Goal: Information Seeking & Learning: Learn about a topic

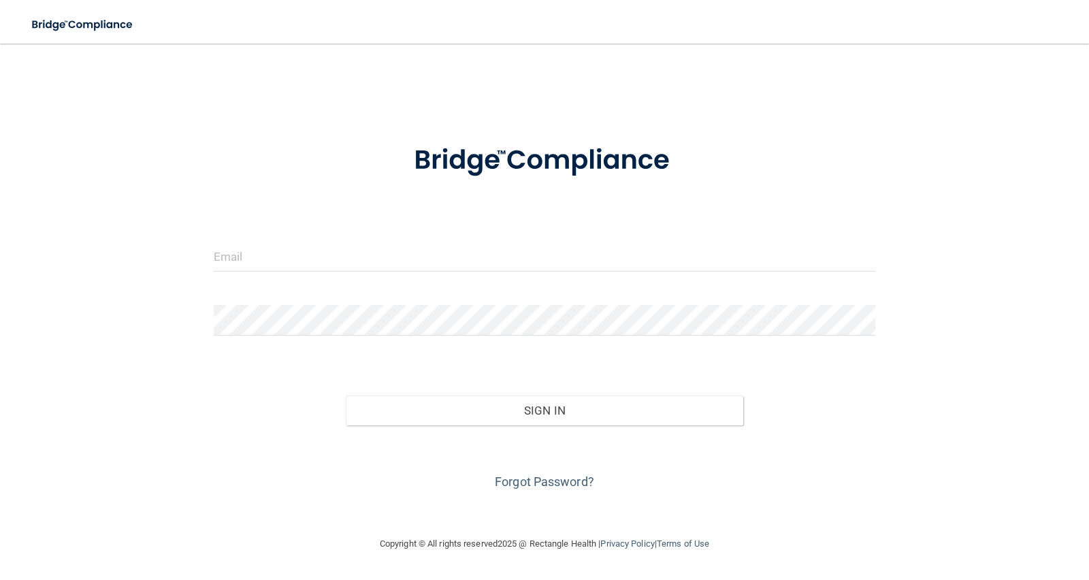
click at [421, 222] on form "Invalid email/password. You don't have permission to access that page. Sign In …" at bounding box center [545, 309] width 662 height 368
click at [431, 275] on div at bounding box center [545, 261] width 683 height 41
click at [438, 257] on input "email" at bounding box center [545, 256] width 662 height 31
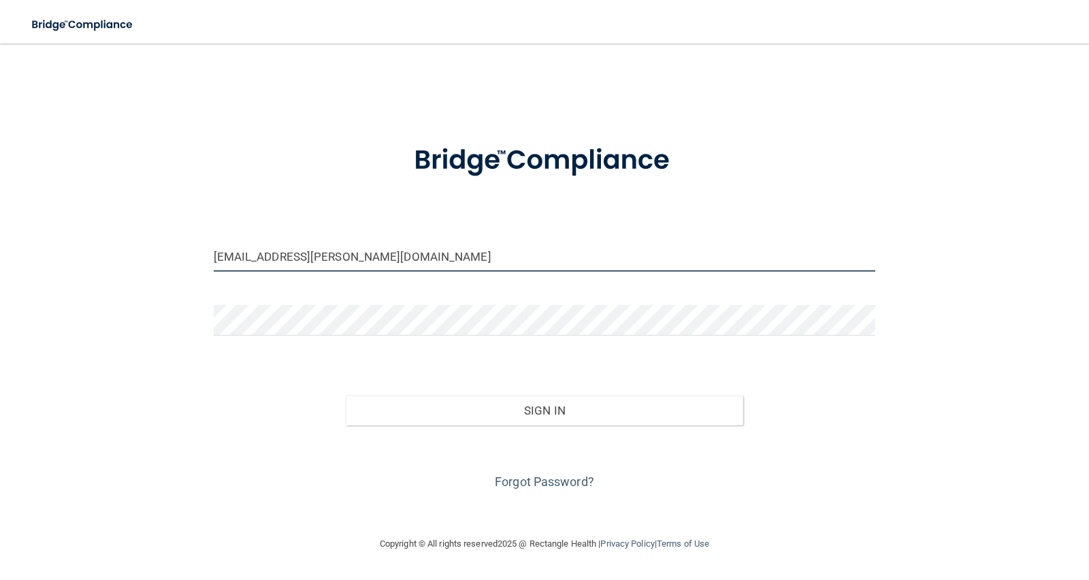
type input "[EMAIL_ADDRESS][PERSON_NAME][DOMAIN_NAME]"
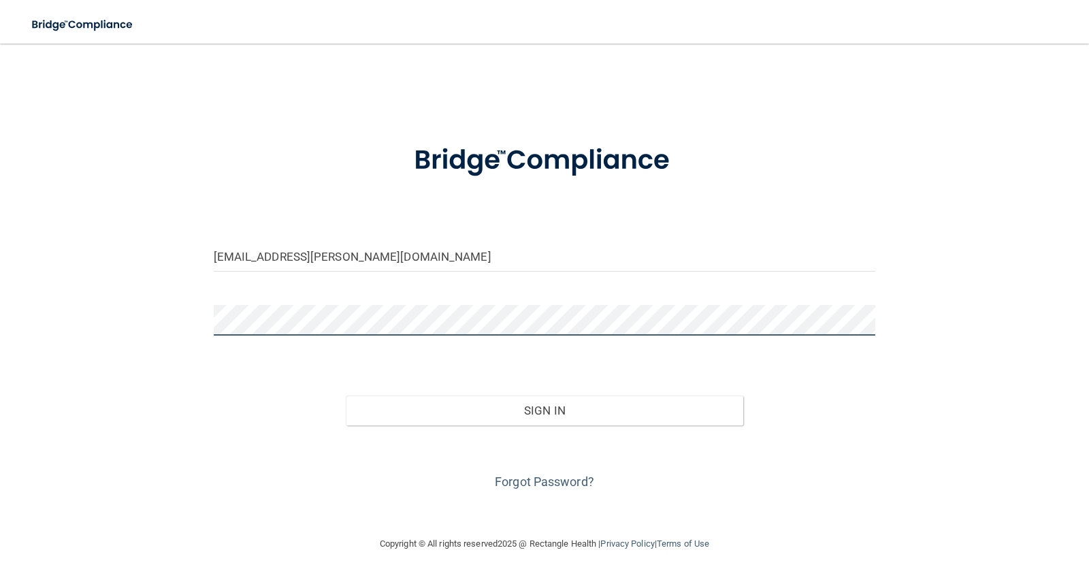
click at [346, 396] on button "Sign In" at bounding box center [545, 411] width 398 height 30
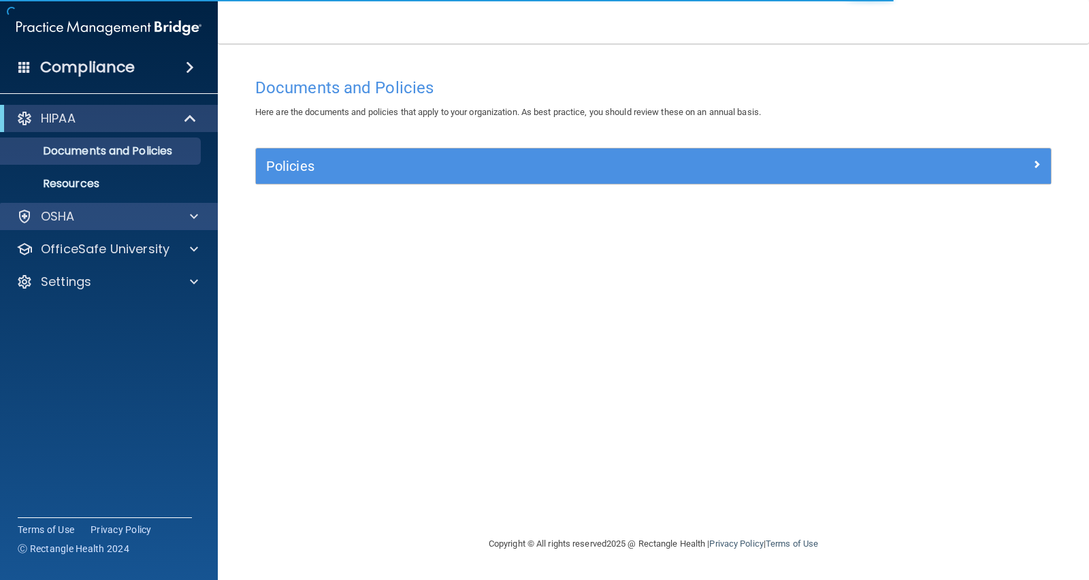
click at [119, 225] on div "OSHA" at bounding box center [109, 216] width 219 height 27
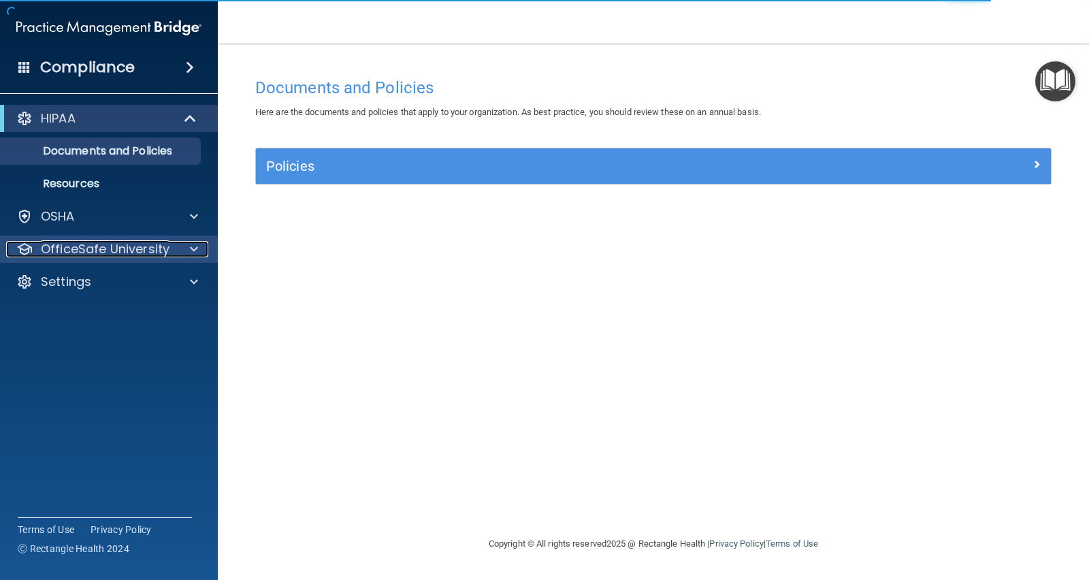
click at [123, 248] on p "OfficeSafe University" at bounding box center [105, 249] width 129 height 16
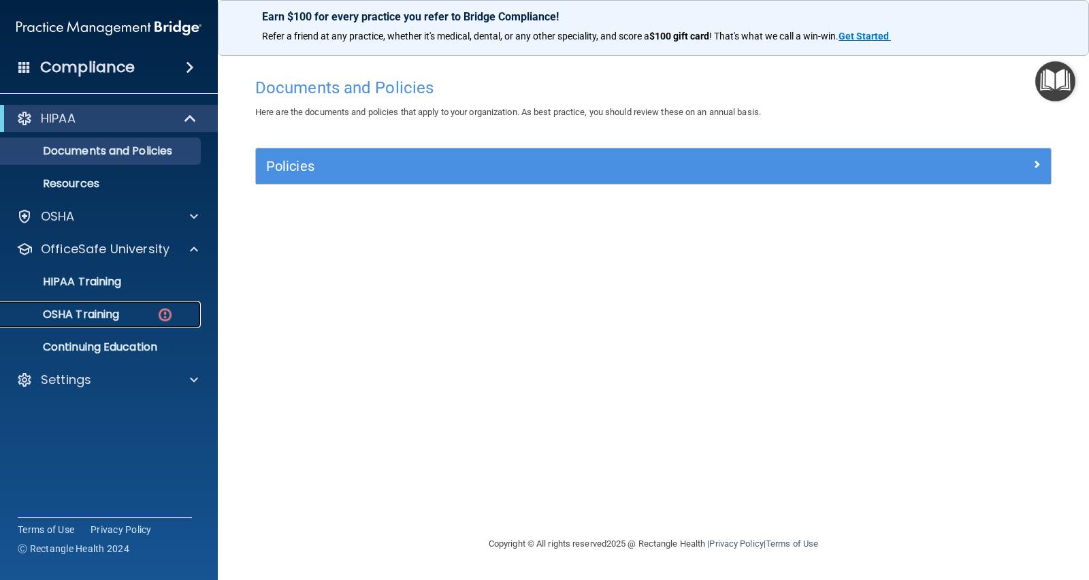
click at [125, 312] on div "OSHA Training" at bounding box center [102, 315] width 186 height 14
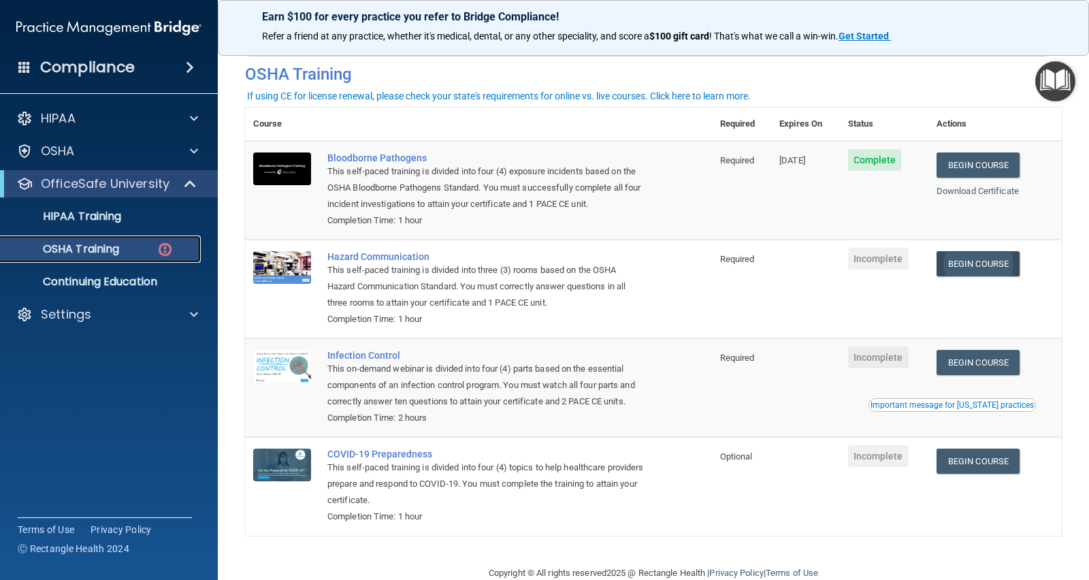
scroll to position [50, 0]
click at [995, 274] on link "Begin Course" at bounding box center [978, 263] width 83 height 25
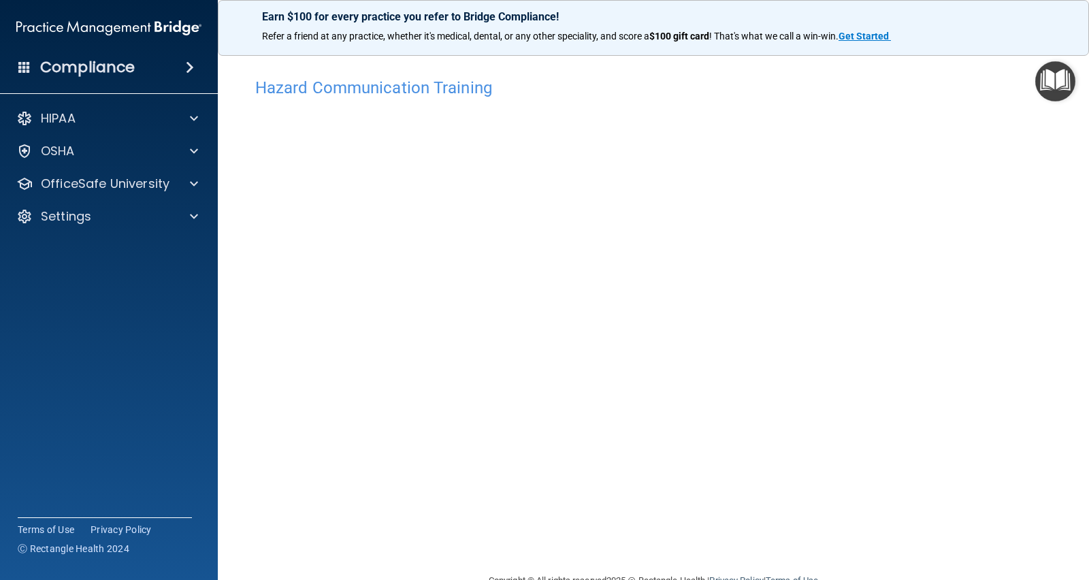
scroll to position [33, 0]
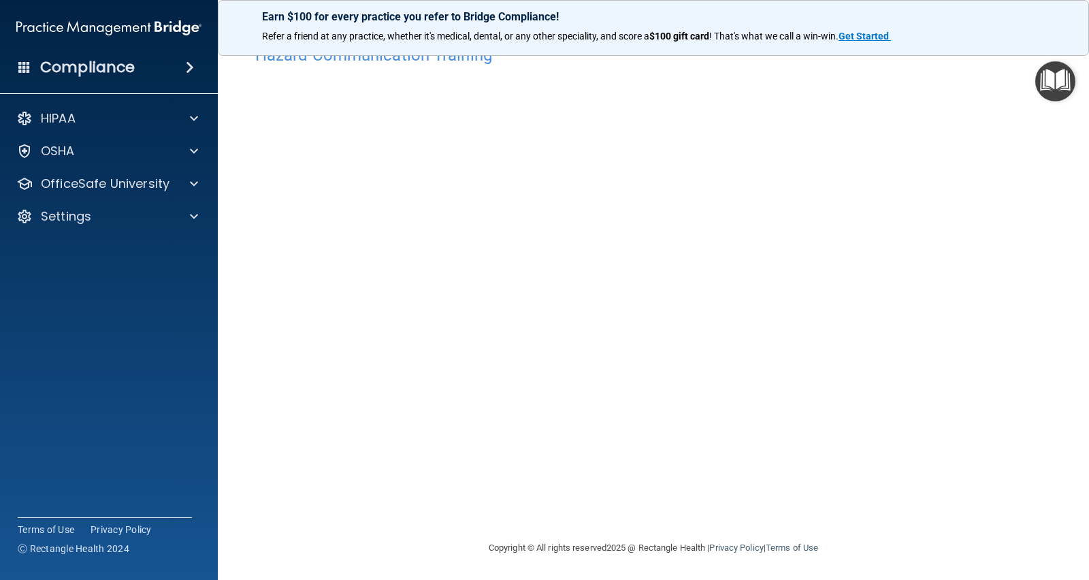
click at [1063, 69] on img "Open Resource Center" at bounding box center [1055, 81] width 40 height 40
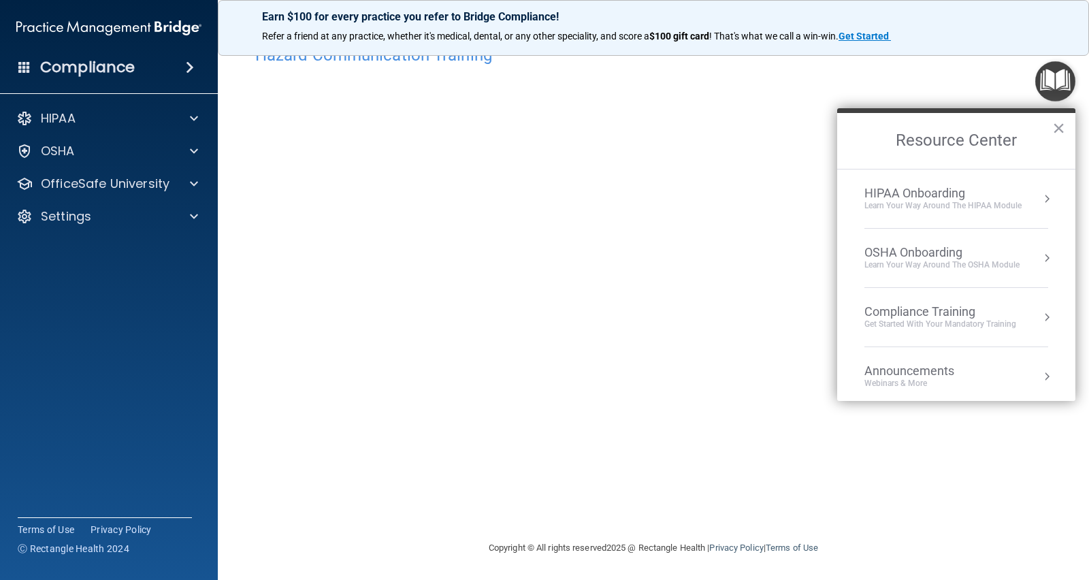
scroll to position [0, 0]
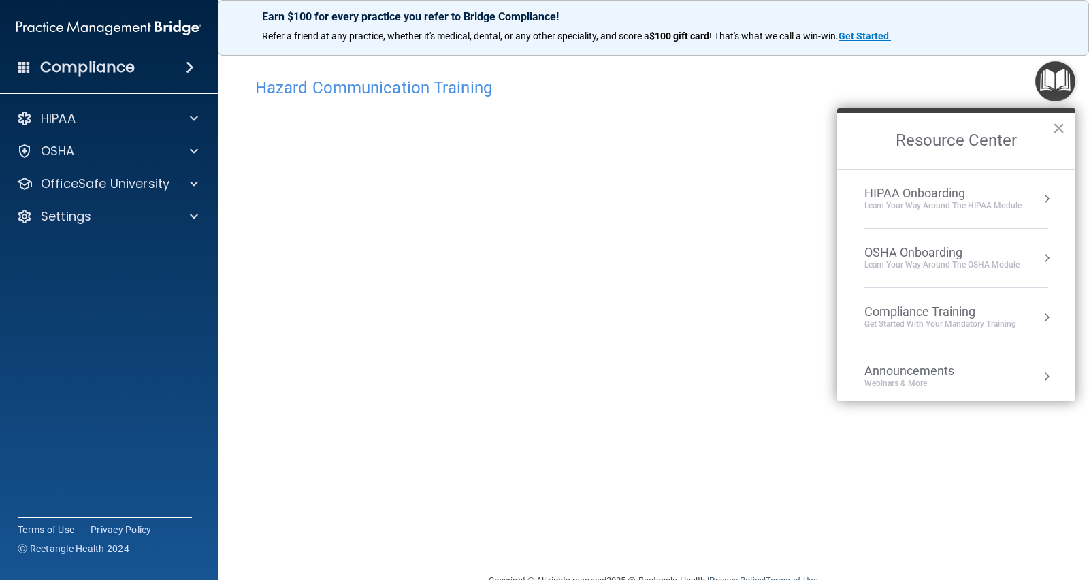
click at [1049, 123] on h2 "Resource Center" at bounding box center [956, 141] width 238 height 56
click at [1051, 123] on h2 "Resource Center" at bounding box center [956, 141] width 238 height 56
click at [1062, 129] on button "×" at bounding box center [1058, 128] width 13 height 22
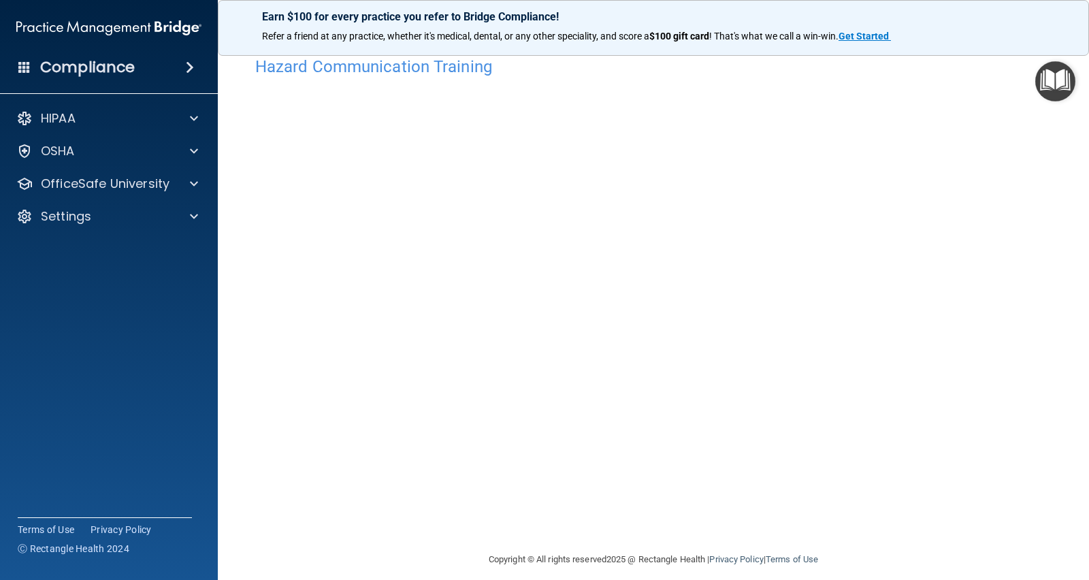
scroll to position [22, 0]
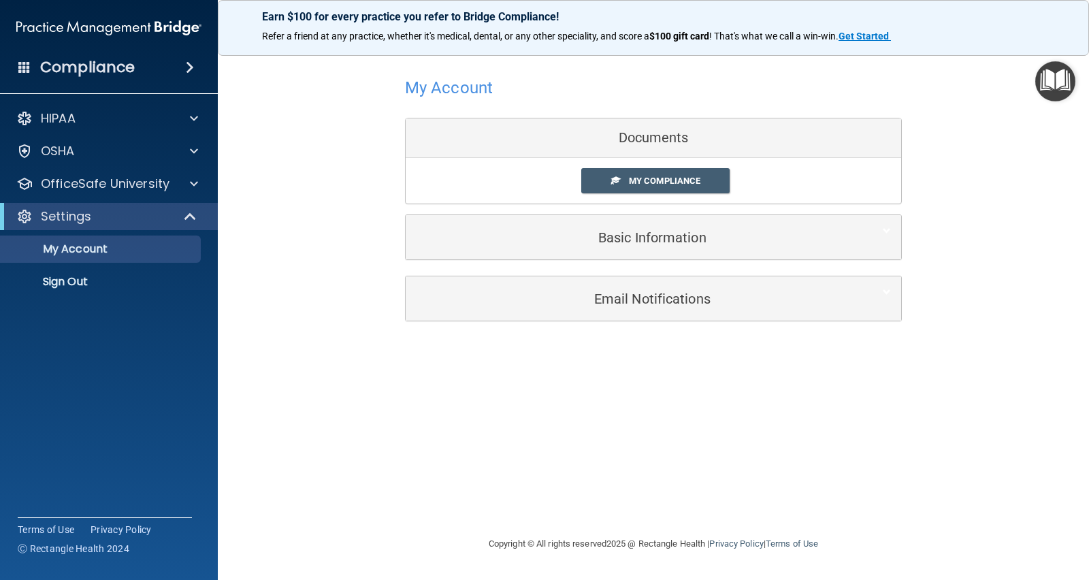
click at [109, 204] on div "Settings" at bounding box center [109, 216] width 218 height 27
click at [159, 176] on p "OfficeSafe University" at bounding box center [105, 184] width 129 height 16
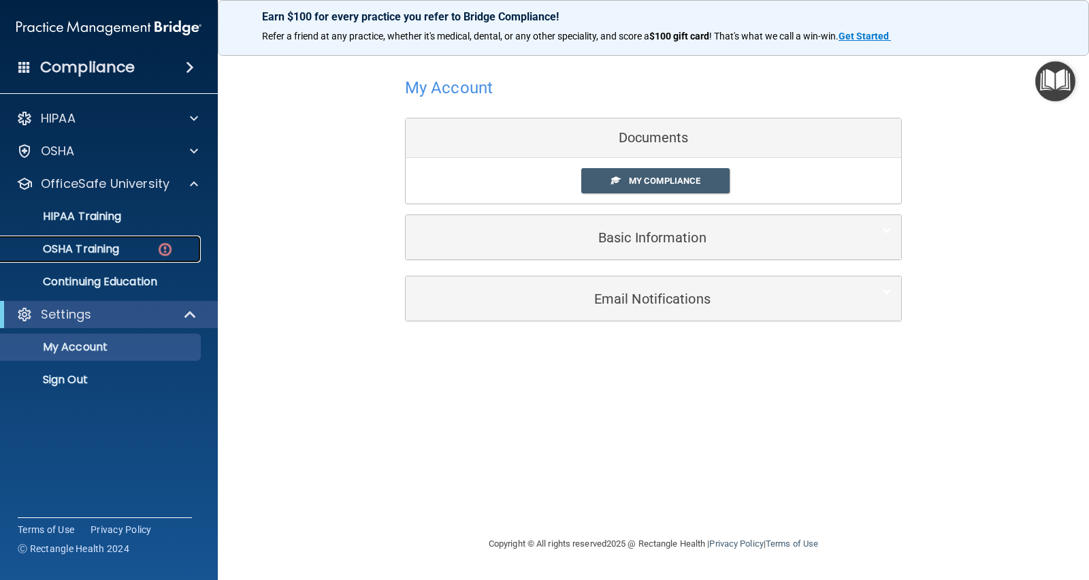
click at [118, 259] on link "OSHA Training" at bounding box center [93, 249] width 214 height 27
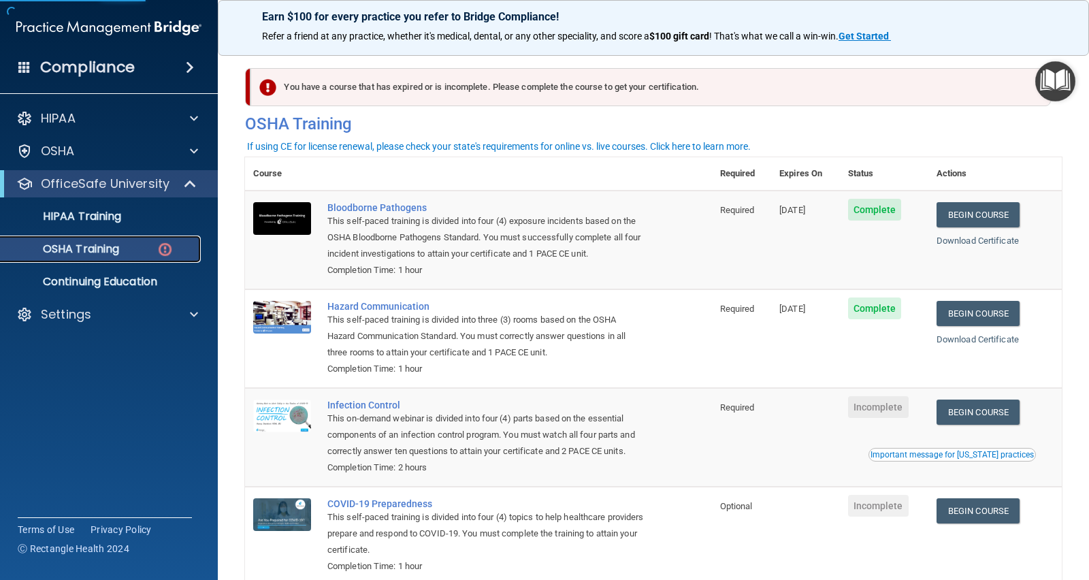
scroll to position [94, 0]
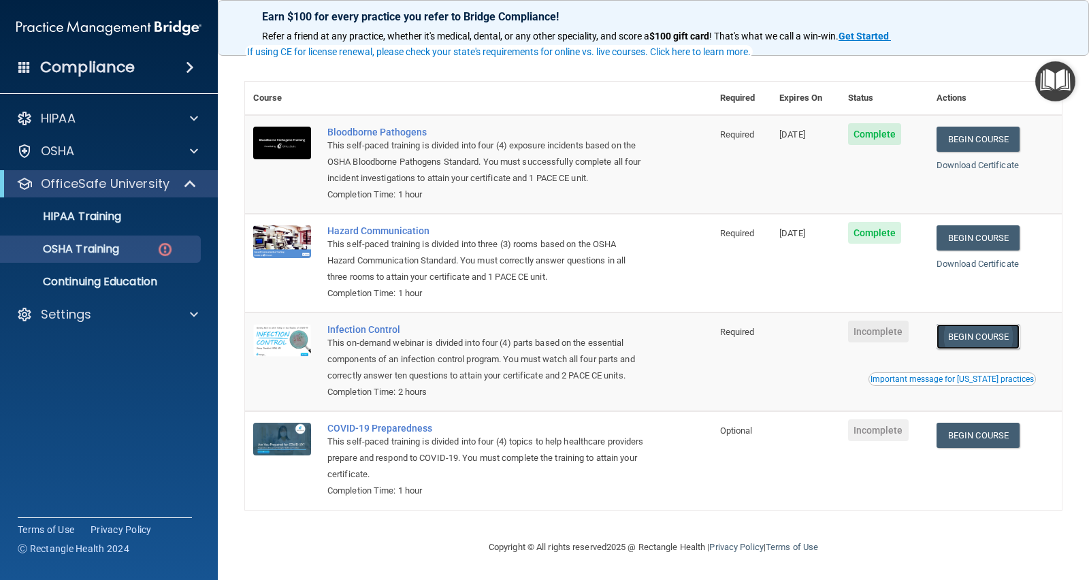
click at [991, 324] on link "Begin Course" at bounding box center [978, 336] width 83 height 25
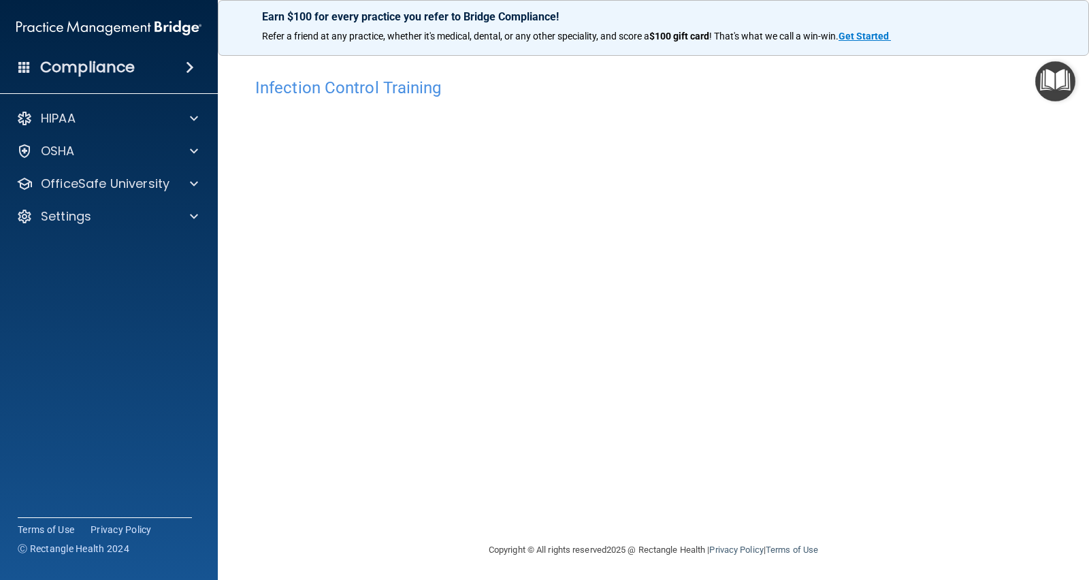
scroll to position [2, 0]
click at [861, 524] on div "Infection Control Training This course doesn’t expire until . Are you sure you …" at bounding box center [653, 304] width 817 height 471
click at [146, 78] on div "Compliance" at bounding box center [109, 67] width 218 height 30
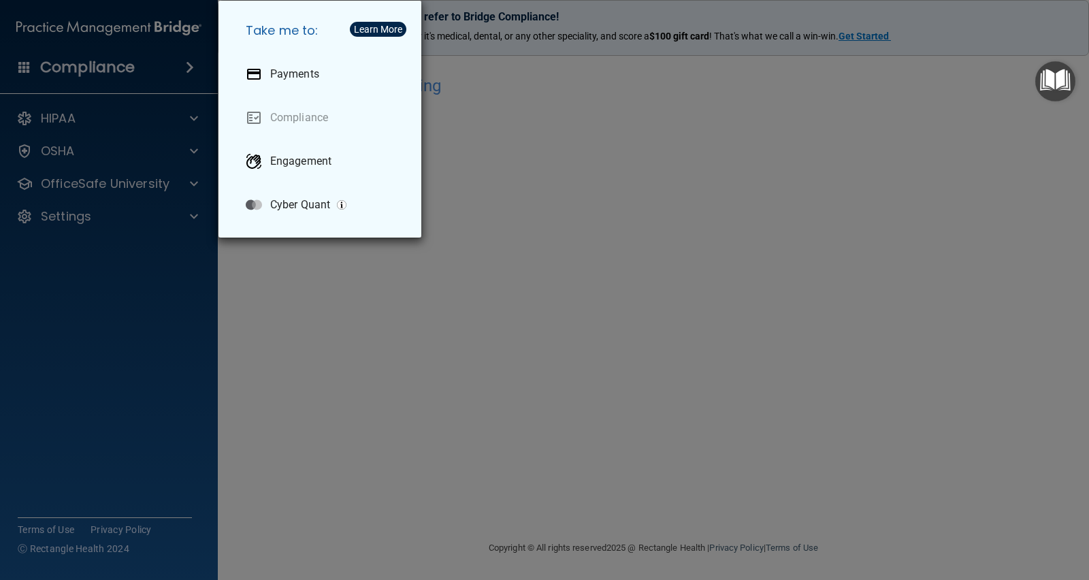
click at [590, 36] on div "Take me to: Payments Compliance Engagement Cyber Quant" at bounding box center [544, 290] width 1089 height 580
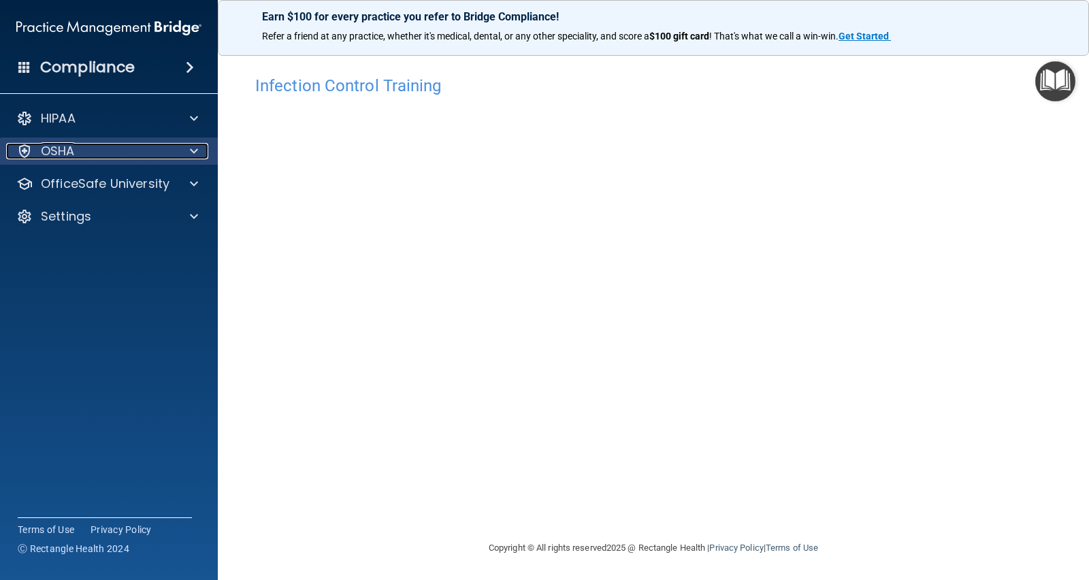
click at [109, 147] on div "OSHA" at bounding box center [90, 151] width 169 height 16
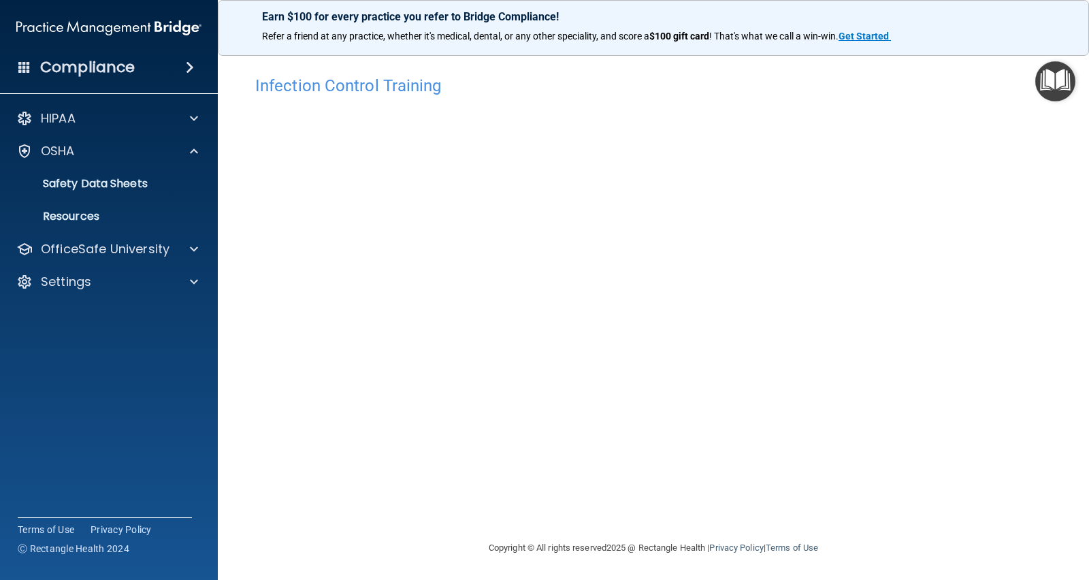
click at [170, 263] on div "HIPAA Documents and Policies Report an Incident Business Associates Emergency P…" at bounding box center [109, 202] width 219 height 207
click at [174, 259] on div "OfficeSafe University" at bounding box center [109, 249] width 219 height 27
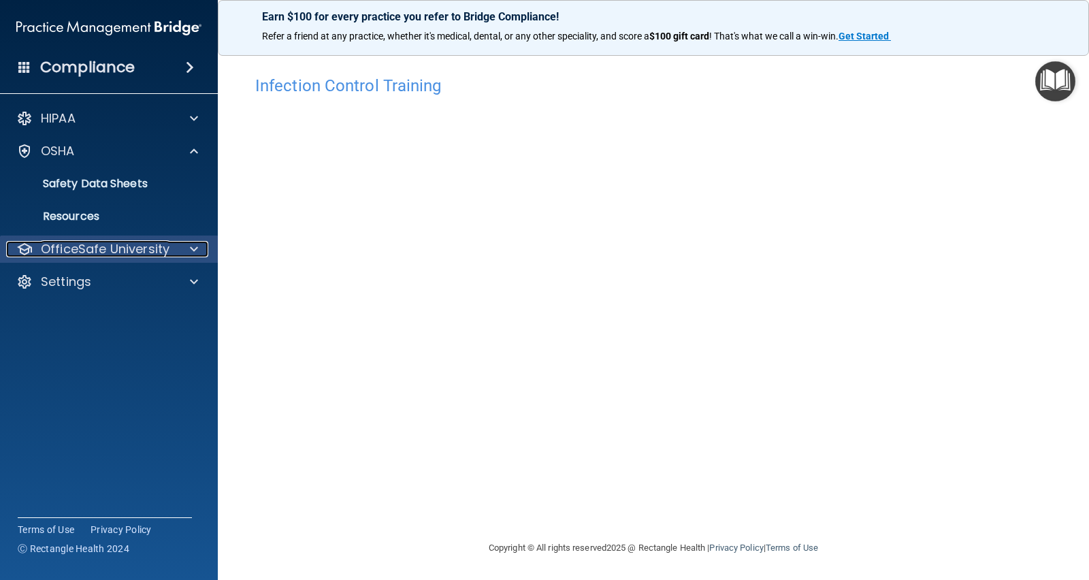
click at [191, 246] on span at bounding box center [194, 249] width 8 height 16
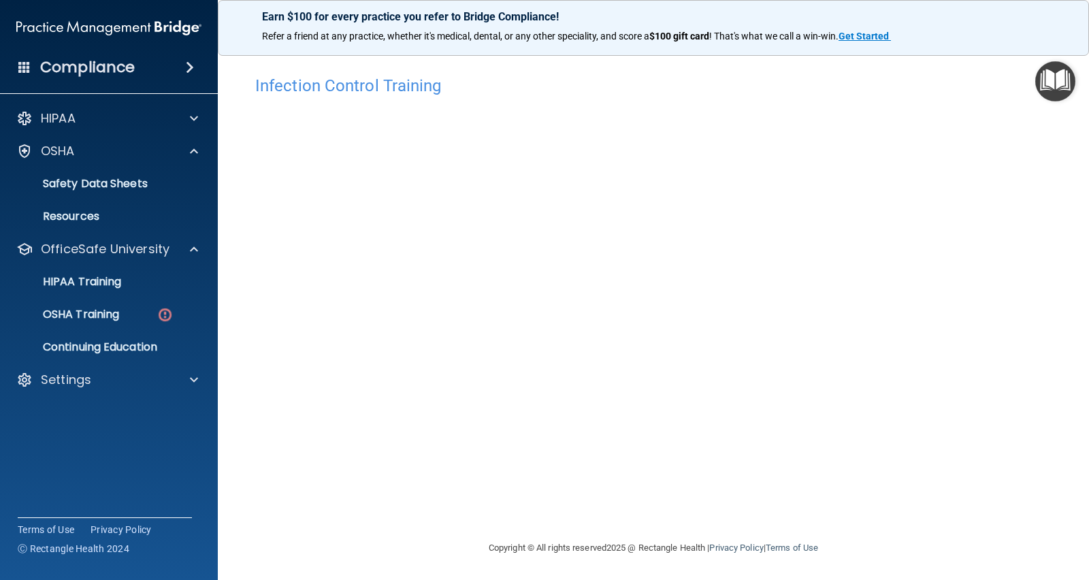
click at [116, 328] on ul "HIPAA Training OSHA Training Continuing Education" at bounding box center [109, 312] width 246 height 98
click at [120, 327] on link "OSHA Training" at bounding box center [93, 314] width 214 height 27
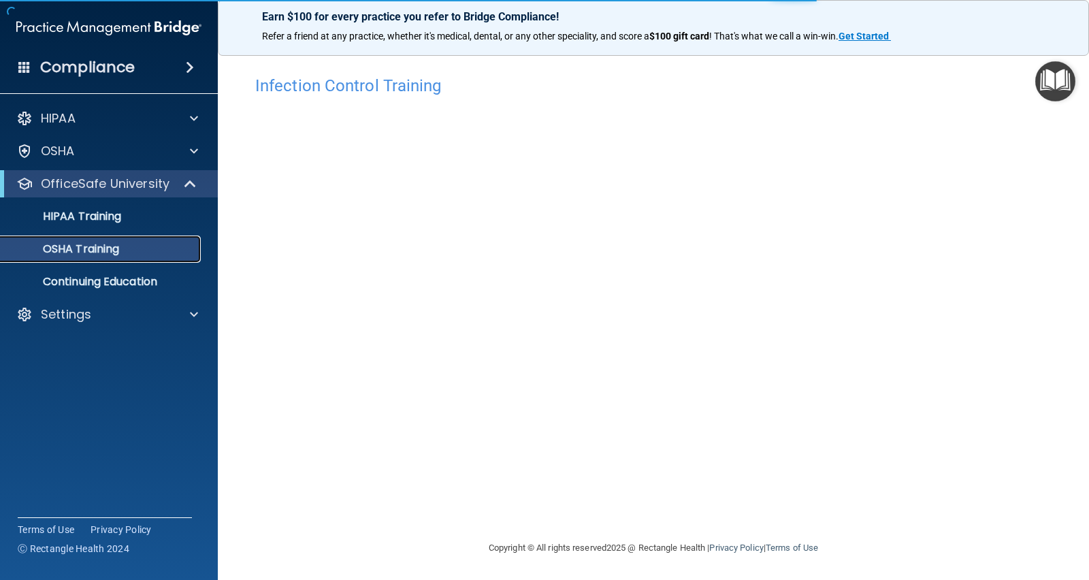
click at [105, 253] on p "OSHA Training" at bounding box center [64, 249] width 110 height 14
